Goal: Task Accomplishment & Management: Use online tool/utility

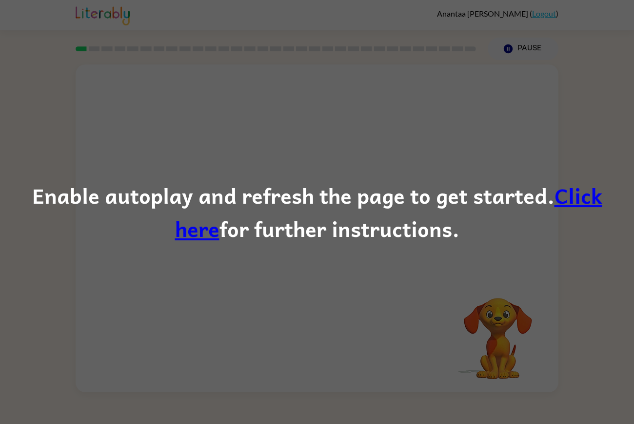
click at [574, 203] on link "Click here" at bounding box center [389, 212] width 428 height 66
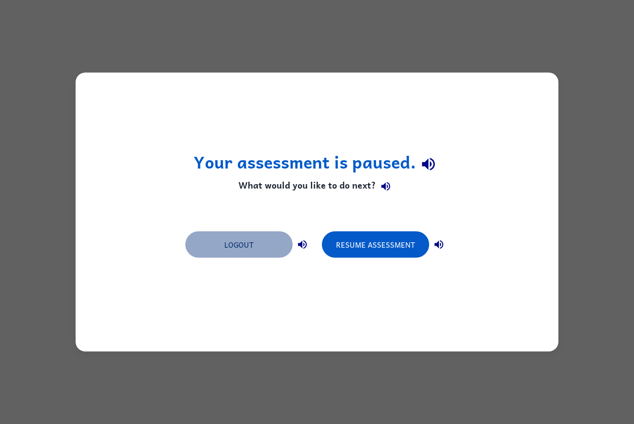
click at [263, 236] on button "Logout" at bounding box center [238, 244] width 107 height 26
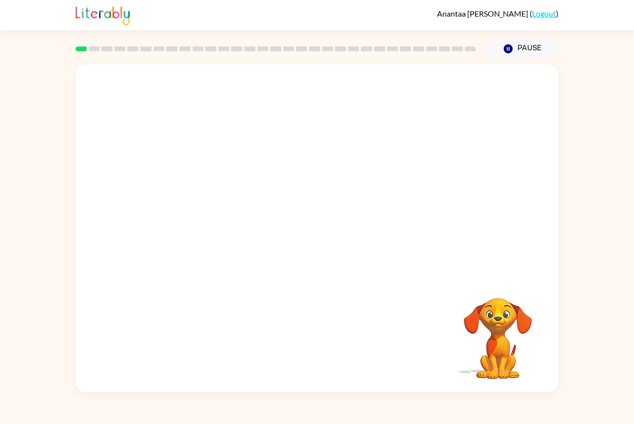
click at [634, 140] on div "Your browser must support playing .mp4 files to use Literably. Please try using…" at bounding box center [317, 226] width 634 height 332
click at [325, 247] on div at bounding box center [317, 233] width 62 height 36
click at [329, 235] on div at bounding box center [317, 233] width 62 height 36
click at [317, 230] on div at bounding box center [317, 233] width 62 height 36
click at [323, 234] on icon "button" at bounding box center [317, 233] width 17 height 17
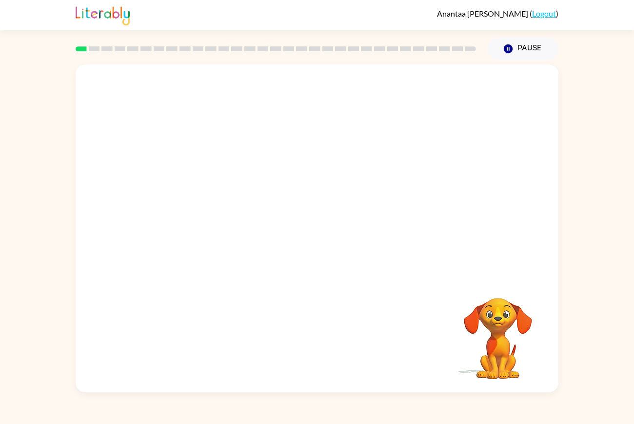
click at [325, 234] on div at bounding box center [317, 170] width 483 height 213
click at [322, 257] on div at bounding box center [317, 170] width 483 height 213
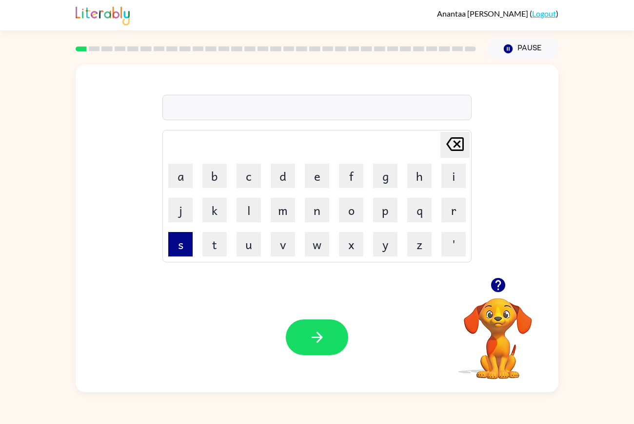
click at [181, 251] on button "s" at bounding box center [180, 244] width 24 height 24
click at [417, 182] on button "h" at bounding box center [420, 176] width 24 height 24
click at [259, 244] on button "u" at bounding box center [249, 244] width 24 height 24
click at [181, 251] on button "s" at bounding box center [180, 244] width 24 height 24
click at [420, 179] on button "h" at bounding box center [420, 176] width 24 height 24
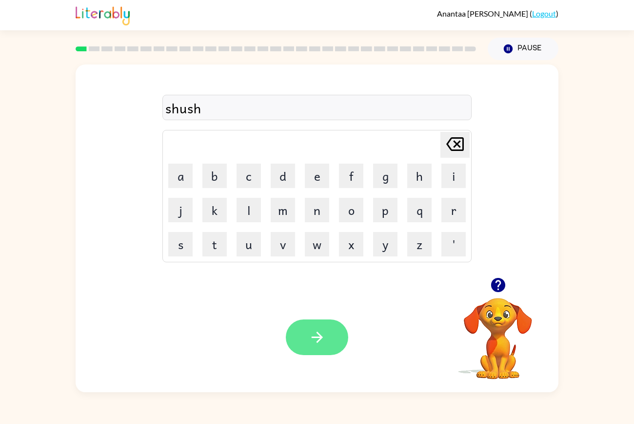
click at [335, 343] on button "button" at bounding box center [317, 337] width 62 height 36
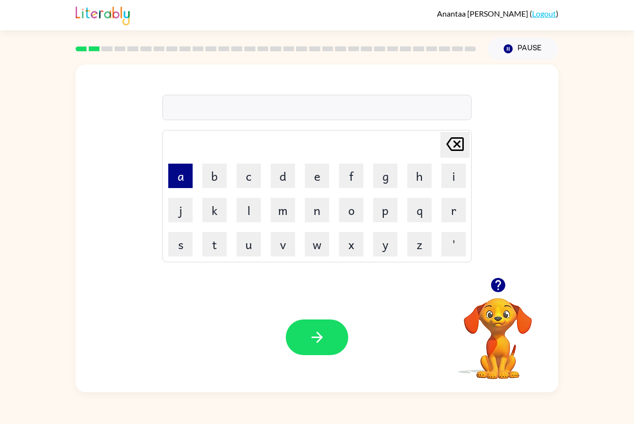
click at [183, 177] on button "a" at bounding box center [180, 176] width 24 height 24
click at [388, 206] on button "p" at bounding box center [385, 210] width 24 height 24
click at [387, 213] on button "p" at bounding box center [385, 210] width 24 height 24
click at [317, 174] on button "e" at bounding box center [317, 176] width 24 height 24
click at [180, 171] on button "a" at bounding box center [180, 176] width 24 height 24
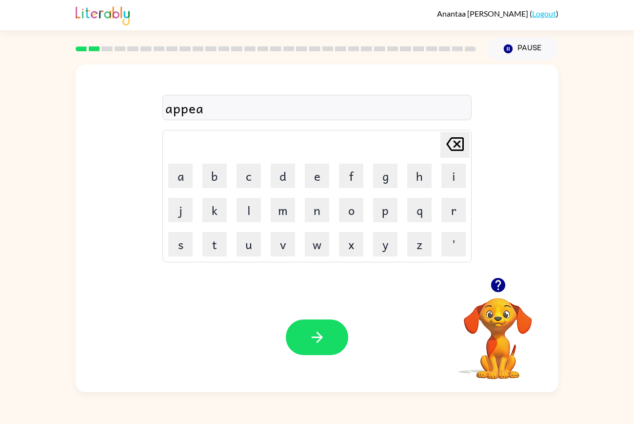
click at [461, 147] on icon "Delete Delete last character input" at bounding box center [455, 143] width 23 height 23
click at [461, 155] on icon "Delete Delete last character input" at bounding box center [455, 143] width 23 height 23
click at [459, 155] on icon "Delete Delete last character input" at bounding box center [455, 143] width 23 height 23
click at [327, 168] on button "e" at bounding box center [317, 176] width 24 height 24
click at [178, 180] on button "a" at bounding box center [180, 176] width 24 height 24
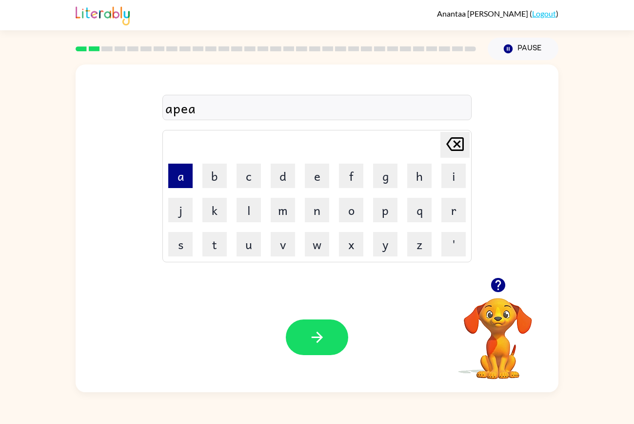
type button "a"
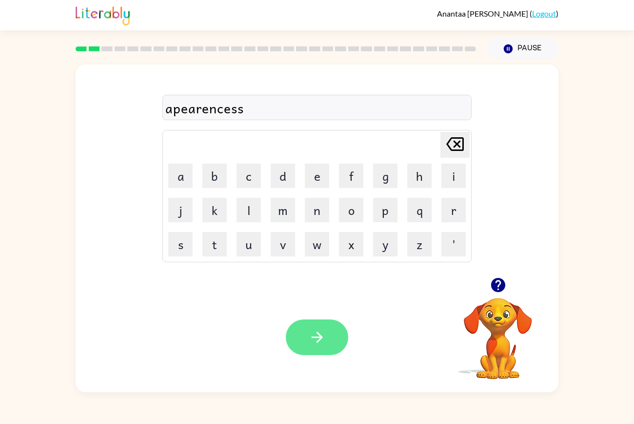
click at [340, 341] on button "button" at bounding box center [317, 337] width 62 height 36
click at [503, 290] on icon "button" at bounding box center [498, 284] width 17 height 17
click at [203, 121] on div "re Delete Delete last character input a b c d e f g h i j k l m n o p q r s t u…" at bounding box center [317, 171] width 309 height 182
click at [220, 104] on div "re" at bounding box center [317, 108] width 304 height 20
click at [206, 109] on div "re" at bounding box center [317, 108] width 304 height 20
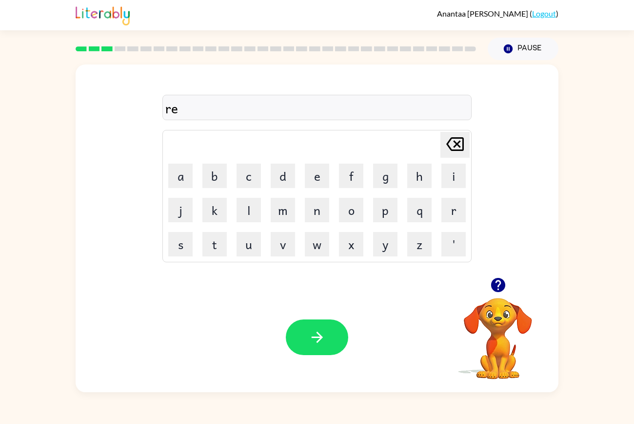
click at [213, 143] on td "Delete Delete last character input" at bounding box center [317, 144] width 307 height 27
click at [326, 332] on button "button" at bounding box center [317, 337] width 62 height 36
click at [322, 346] on icon "button" at bounding box center [317, 336] width 17 height 17
click at [316, 362] on div "Your browser must support playing .mp4 files to use Literably. Please try using…" at bounding box center [317, 337] width 483 height 110
click at [317, 332] on div at bounding box center [317, 337] width 62 height 36
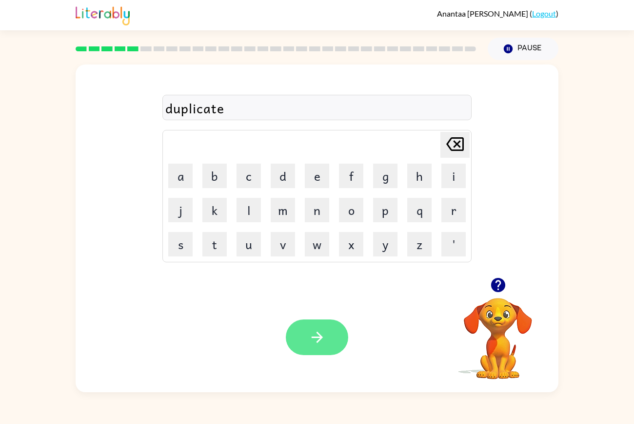
click at [330, 329] on button "button" at bounding box center [317, 337] width 62 height 36
click at [325, 348] on div at bounding box center [317, 337] width 62 height 36
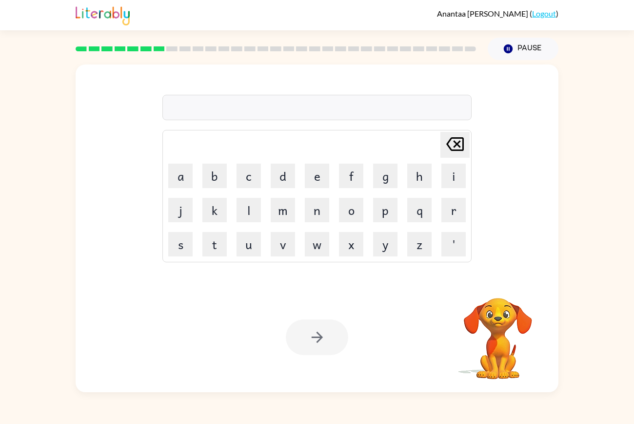
click at [303, 338] on div at bounding box center [317, 337] width 62 height 36
click at [316, 304] on div "Your browser must support playing .mp4 files to use Literably. Please try using…" at bounding box center [317, 337] width 483 height 110
click at [313, 335] on icon "button" at bounding box center [317, 336] width 17 height 17
click at [368, 340] on div "Your browser must support playing .mp4 files to use Literably. Please try using…" at bounding box center [317, 337] width 483 height 110
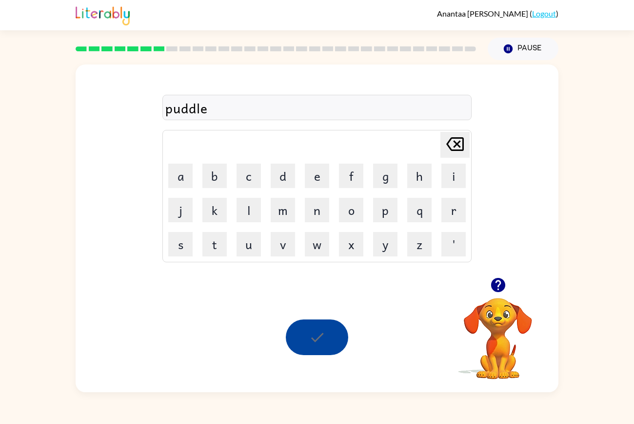
click at [362, 362] on div "Your browser must support playing .mp4 files to use Literably. Please try using…" at bounding box center [317, 337] width 483 height 110
click at [327, 343] on div at bounding box center [317, 337] width 62 height 36
click at [488, 294] on div at bounding box center [499, 284] width 98 height 25
click at [500, 283] on icon "button" at bounding box center [498, 284] width 17 height 17
click at [308, 355] on button "button" at bounding box center [317, 337] width 62 height 36
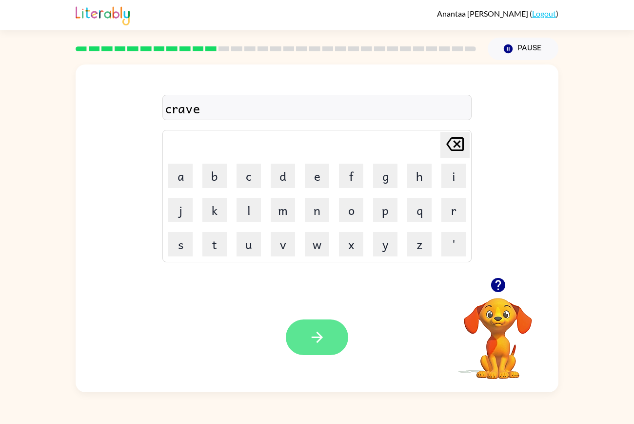
click at [301, 354] on button "button" at bounding box center [317, 337] width 62 height 36
click at [285, 409] on div "Anantaa Seth ( Logout ) Pause Pause crave Delete Delete last character input a …" at bounding box center [317, 212] width 634 height 424
click at [283, 419] on div "Anantaa Seth ( Logout ) Pause Pause crave Delete Delete last character input a …" at bounding box center [317, 212] width 634 height 424
click at [291, 399] on div "Anantaa Seth ( Logout ) Pause Pause crave Delete Delete last character input a …" at bounding box center [317, 212] width 634 height 424
click at [501, 277] on icon "button" at bounding box center [498, 284] width 17 height 17
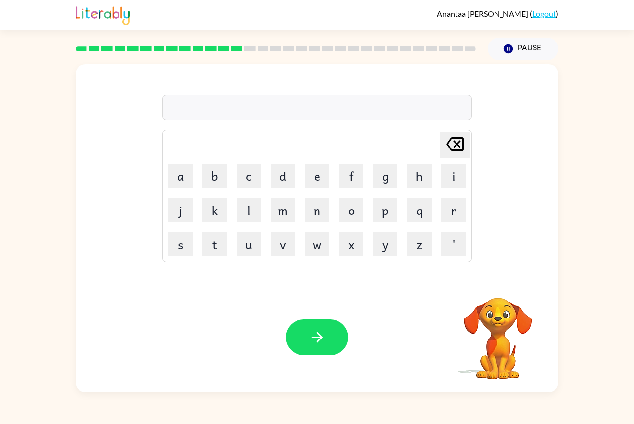
click at [500, 295] on video "Your browser must support playing .mp4 files to use Literably. Please try using…" at bounding box center [499, 332] width 98 height 98
click at [504, 286] on icon "button" at bounding box center [498, 285] width 14 height 14
click at [317, 346] on icon "button" at bounding box center [317, 336] width 17 height 17
click at [323, 349] on button "button" at bounding box center [317, 337] width 62 height 36
click at [326, 352] on button "button" at bounding box center [317, 337] width 62 height 36
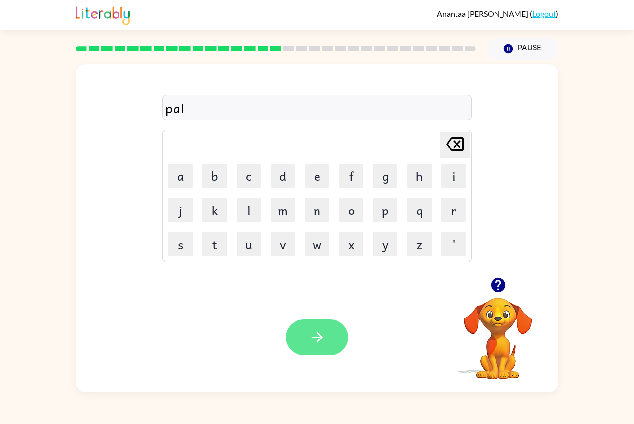
click at [312, 350] on button "button" at bounding box center [317, 337] width 62 height 36
click at [337, 336] on button "button" at bounding box center [317, 337] width 62 height 36
click at [331, 342] on button "button" at bounding box center [317, 337] width 62 height 36
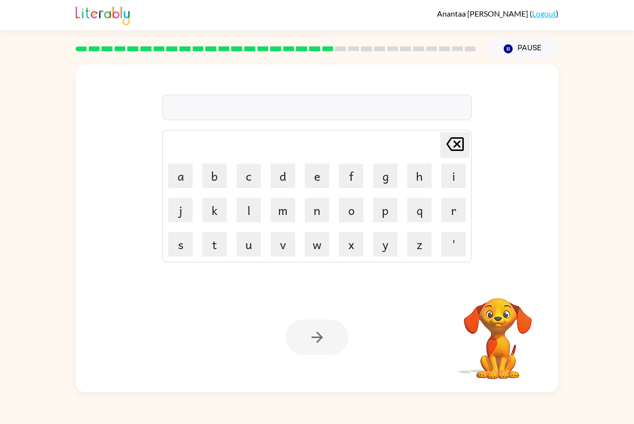
drag, startPoint x: 514, startPoint y: 345, endPoint x: 400, endPoint y: 304, distance: 121.5
click at [400, 304] on div "Your browser must support playing .mp4 files to use Literably. Please try using…" at bounding box center [317, 337] width 483 height 110
click at [488, 285] on button "button" at bounding box center [498, 284] width 25 height 25
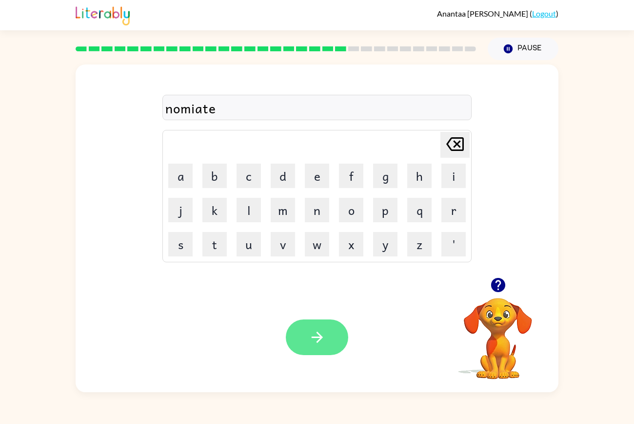
click at [315, 352] on button "button" at bounding box center [317, 337] width 62 height 36
click at [309, 333] on icon "button" at bounding box center [317, 336] width 17 height 17
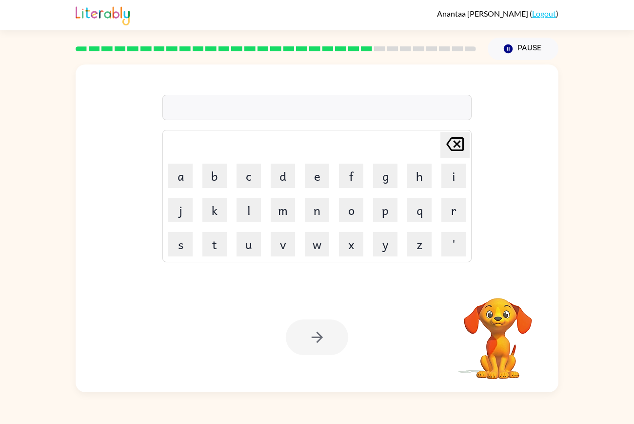
click at [323, 344] on div at bounding box center [317, 337] width 62 height 36
click at [322, 346] on div at bounding box center [317, 337] width 62 height 36
click at [306, 330] on button "button" at bounding box center [317, 337] width 62 height 36
click at [341, 346] on button "button" at bounding box center [317, 337] width 62 height 36
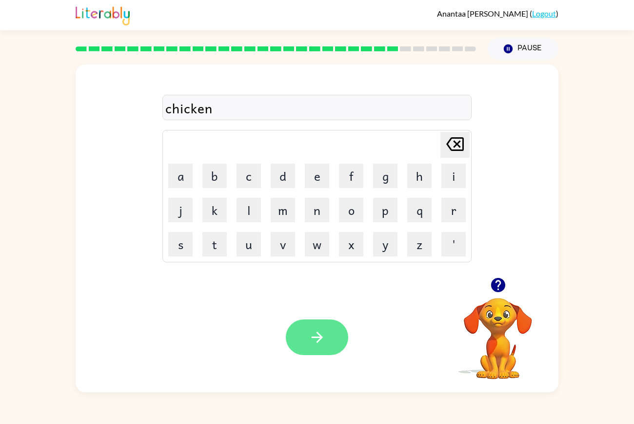
click at [321, 332] on icon "button" at bounding box center [317, 336] width 17 height 17
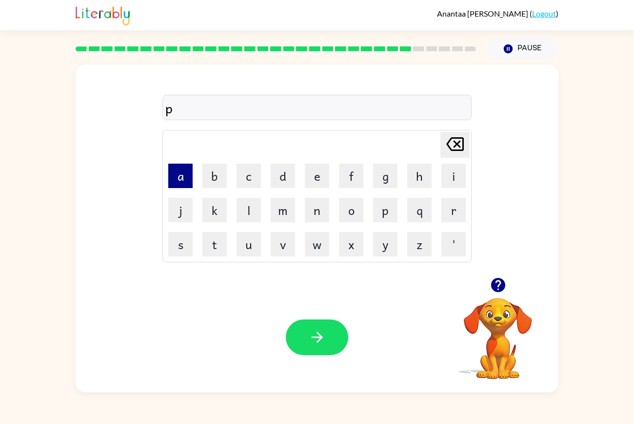
click at [181, 183] on button "a" at bounding box center [180, 176] width 24 height 24
type button "a"
click at [453, 214] on button "r" at bounding box center [454, 210] width 24 height 24
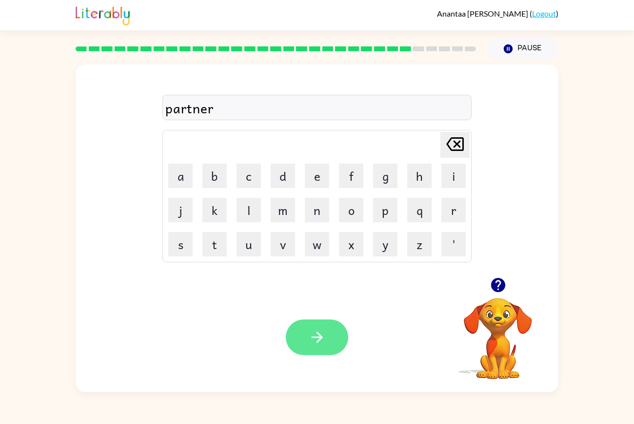
click at [324, 340] on icon "button" at bounding box center [317, 336] width 17 height 17
click at [338, 323] on button "button" at bounding box center [317, 337] width 62 height 36
click at [316, 333] on icon "button" at bounding box center [317, 336] width 17 height 17
click at [299, 362] on div "Your browser must support playing .mp4 files to use Literably. Please try using…" at bounding box center [317, 337] width 483 height 110
click at [334, 334] on button "button" at bounding box center [317, 337] width 62 height 36
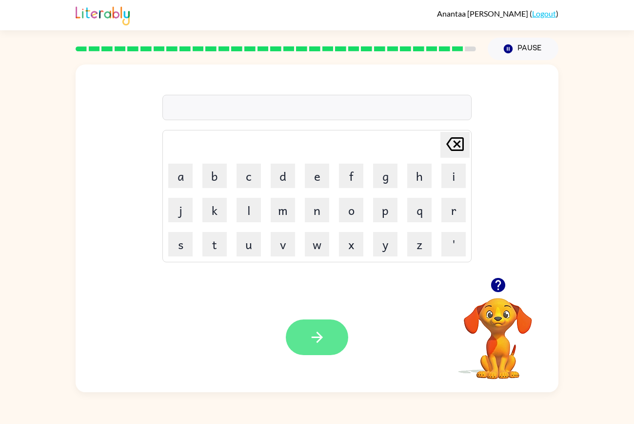
click at [325, 335] on icon "button" at bounding box center [317, 336] width 17 height 17
